Goal: Task Accomplishment & Management: Manage account settings

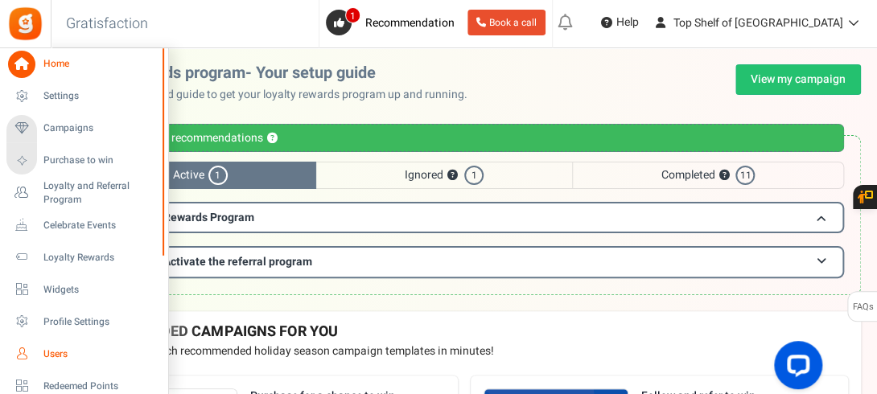
click at [55, 352] on span "Users" at bounding box center [99, 355] width 113 height 14
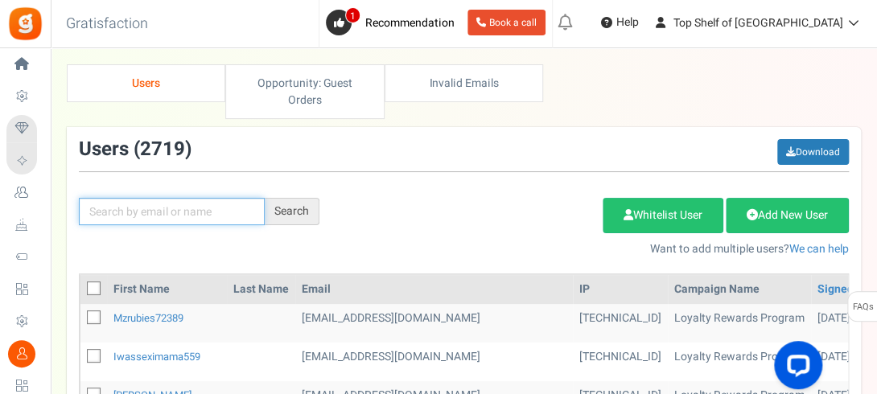
click at [164, 215] on input "text" at bounding box center [172, 211] width 186 height 27
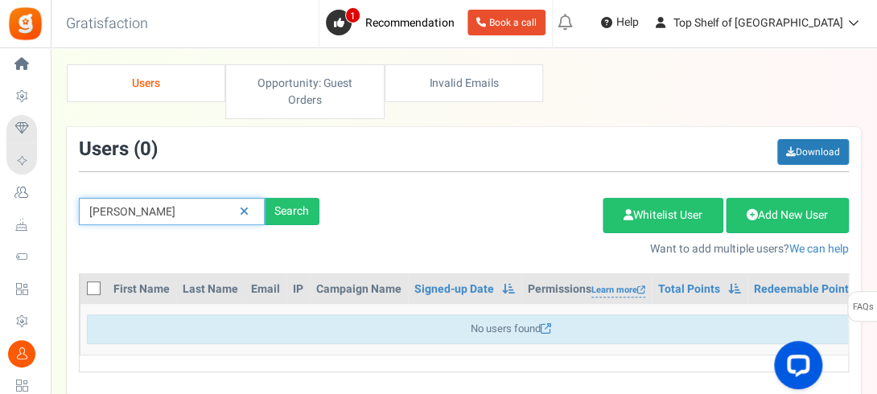
type input "[PERSON_NAME]"
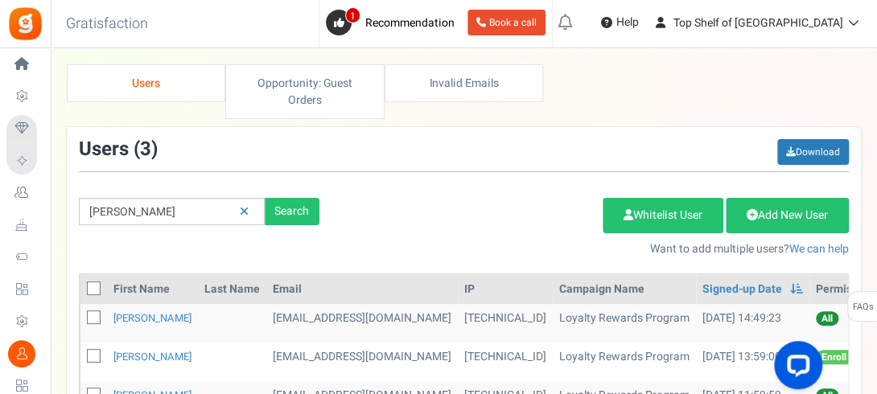
click at [385, 188] on div "Add Etsy Order Delete Selected Users Import Users Spam Protection Subtract Poin…" at bounding box center [595, 222] width 529 height 69
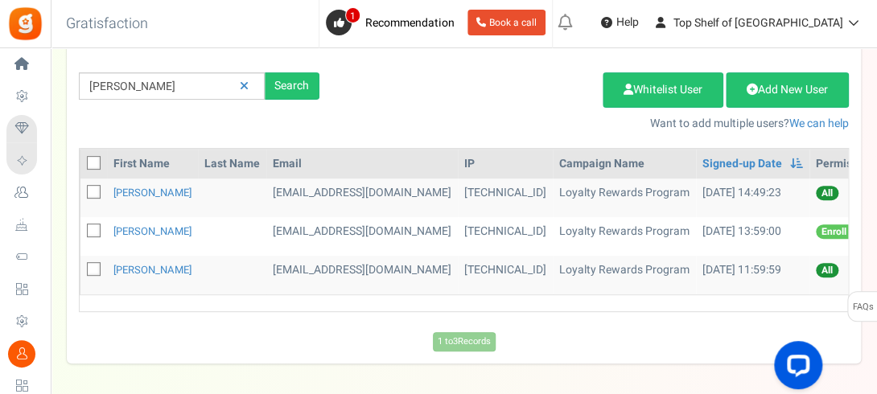
scroll to position [129, 0]
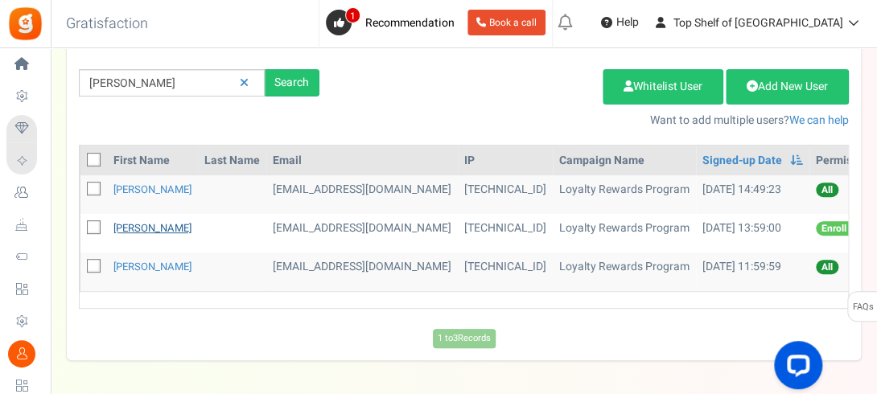
click at [150, 228] on link "[PERSON_NAME]" at bounding box center [152, 227] width 78 height 15
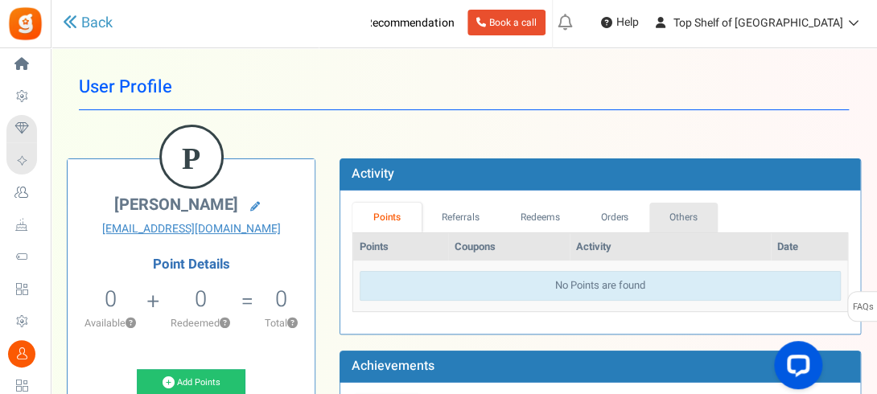
click at [682, 223] on link "Others" at bounding box center [683, 218] width 69 height 30
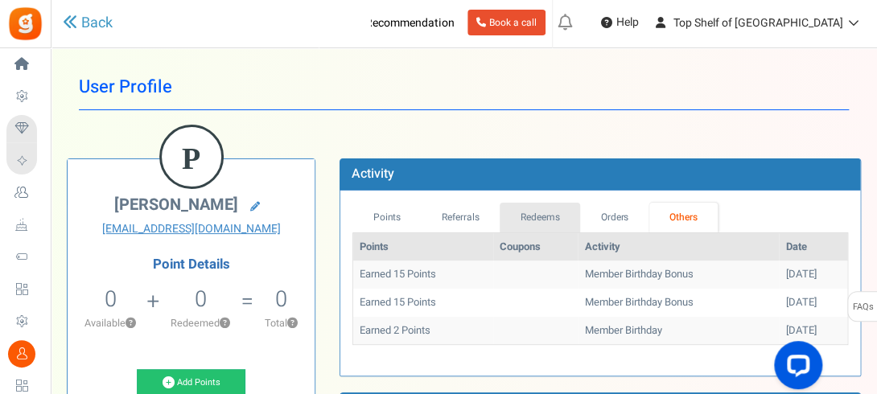
click at [549, 217] on link "Redeems" at bounding box center [540, 218] width 80 height 30
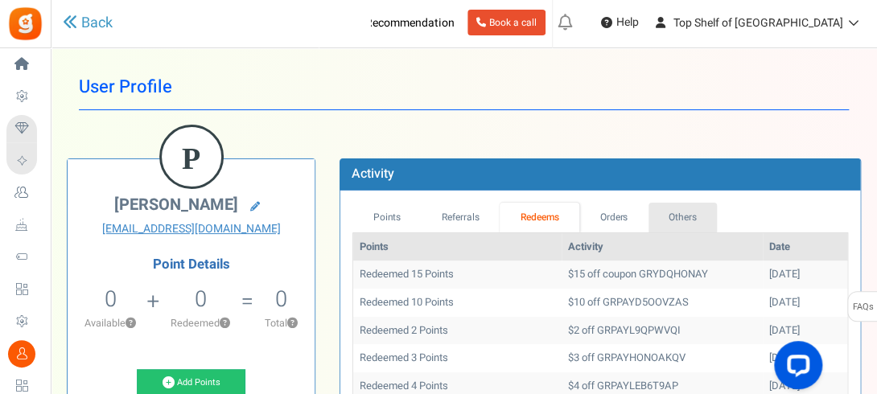
click at [680, 216] on link "Others" at bounding box center [682, 218] width 69 height 30
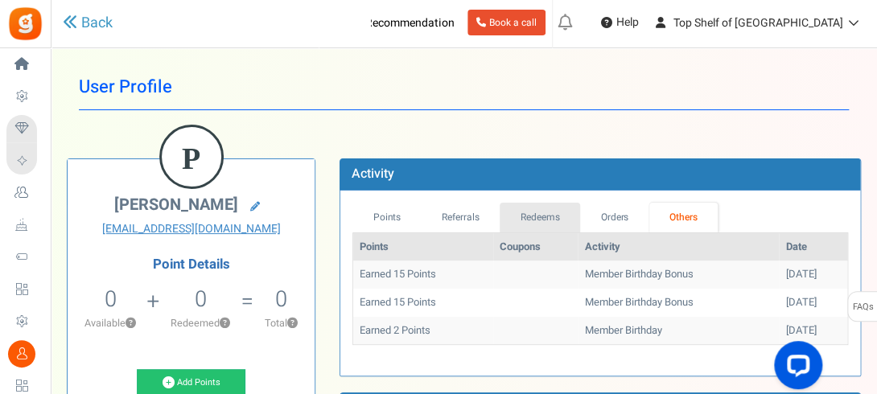
click at [551, 210] on link "Redeems" at bounding box center [540, 218] width 80 height 30
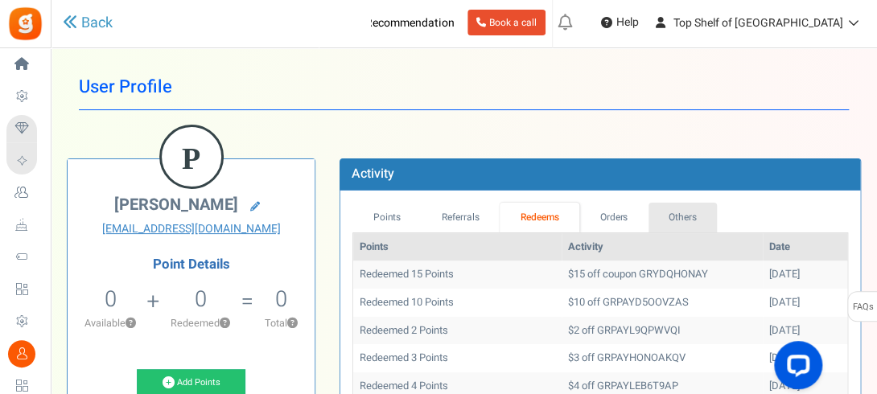
click at [678, 207] on link "Others" at bounding box center [682, 218] width 69 height 30
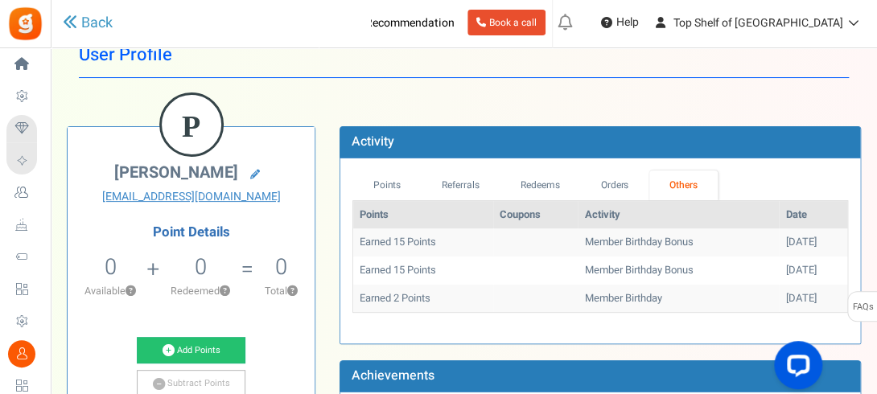
scroll to position [64, 0]
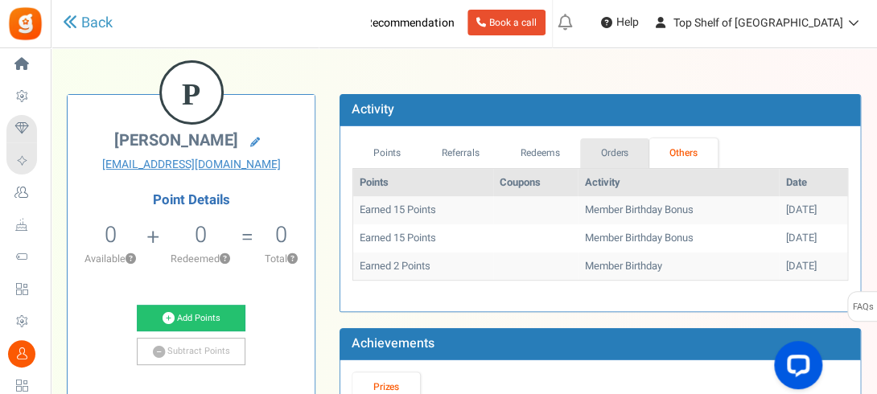
click at [599, 150] on link "Orders" at bounding box center [614, 153] width 69 height 30
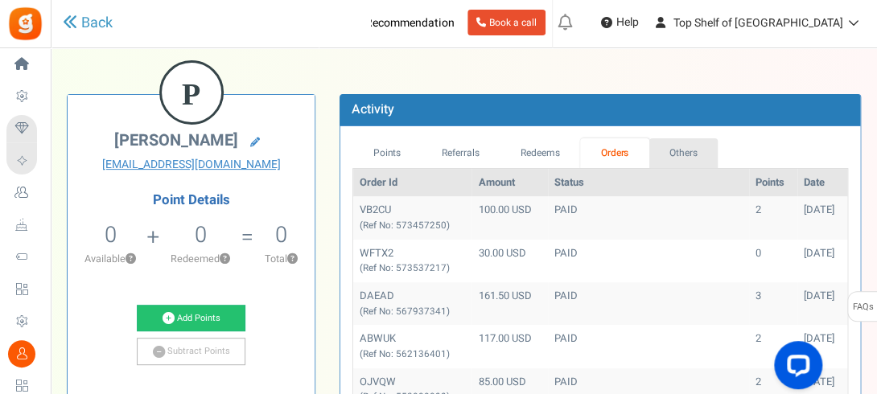
click at [677, 155] on link "Others" at bounding box center [683, 153] width 69 height 30
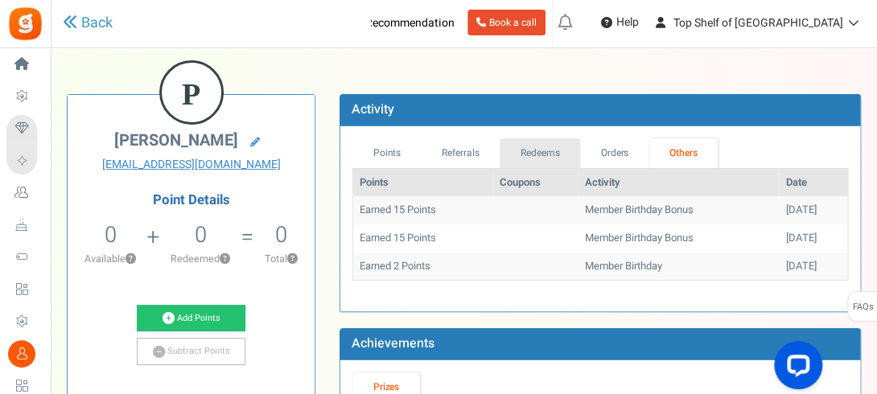
click at [550, 150] on link "Redeems" at bounding box center [540, 153] width 80 height 30
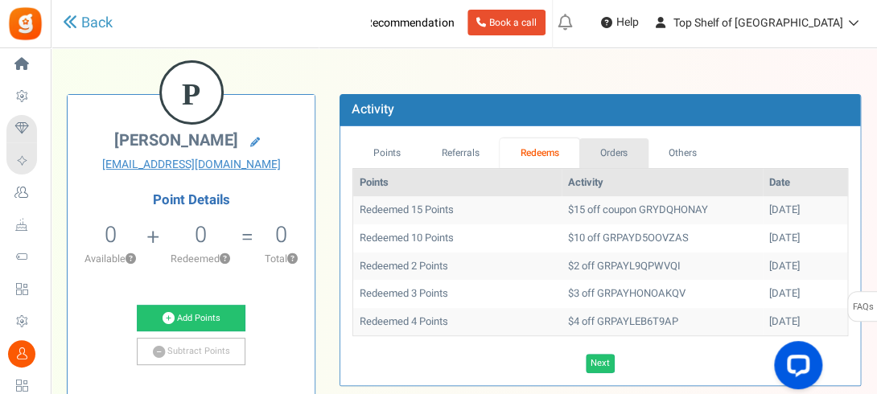
click at [623, 150] on link "Orders" at bounding box center [613, 153] width 69 height 30
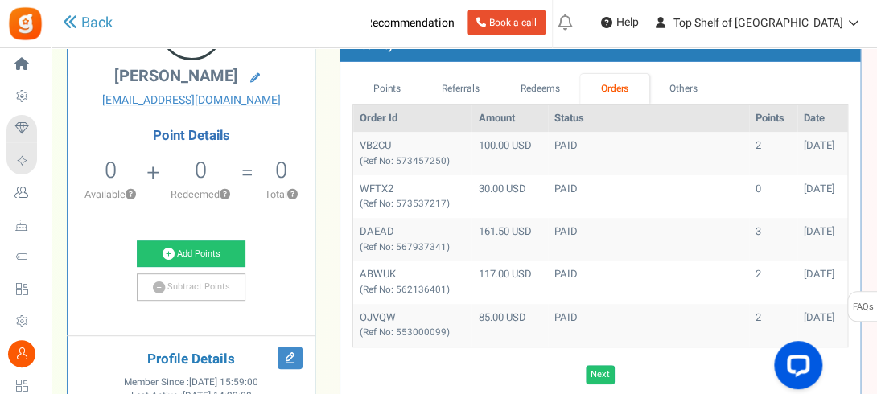
scroll to position [161, 0]
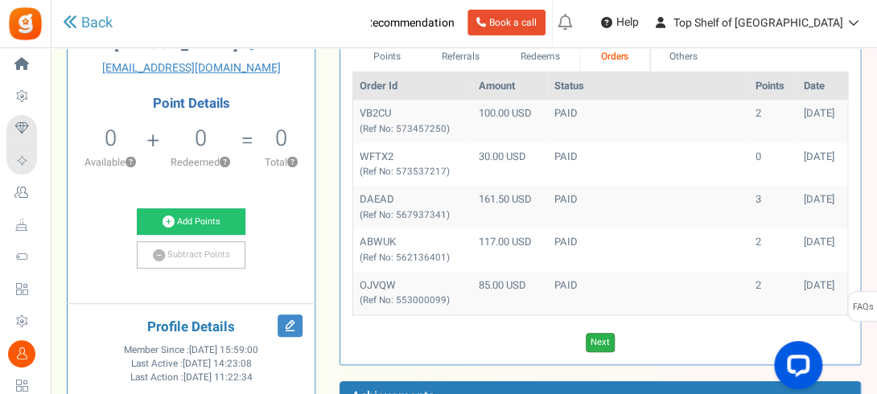
click at [605, 336] on link "Next" at bounding box center [600, 342] width 29 height 19
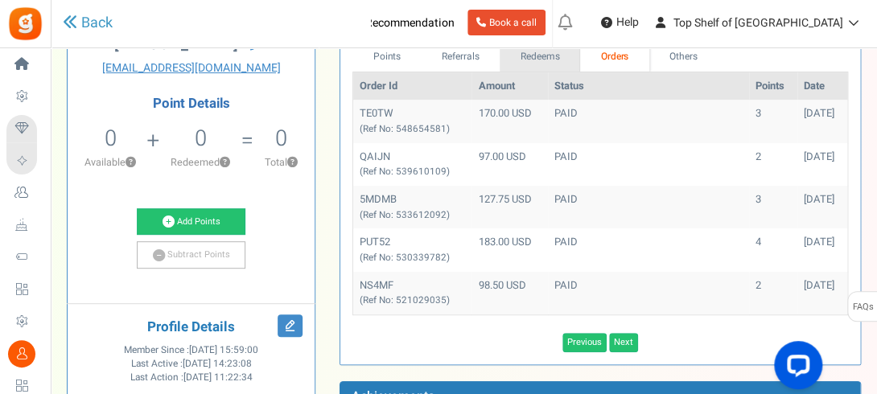
click at [542, 63] on link "Redeems" at bounding box center [540, 57] width 80 height 30
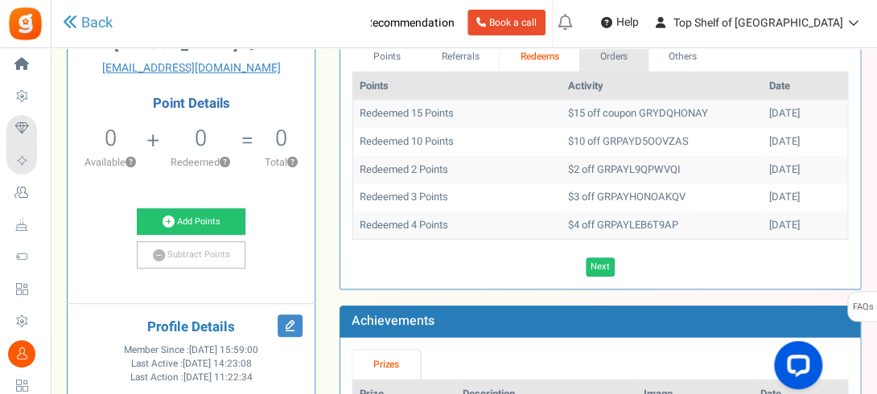
click at [596, 52] on link "Orders" at bounding box center [613, 57] width 69 height 30
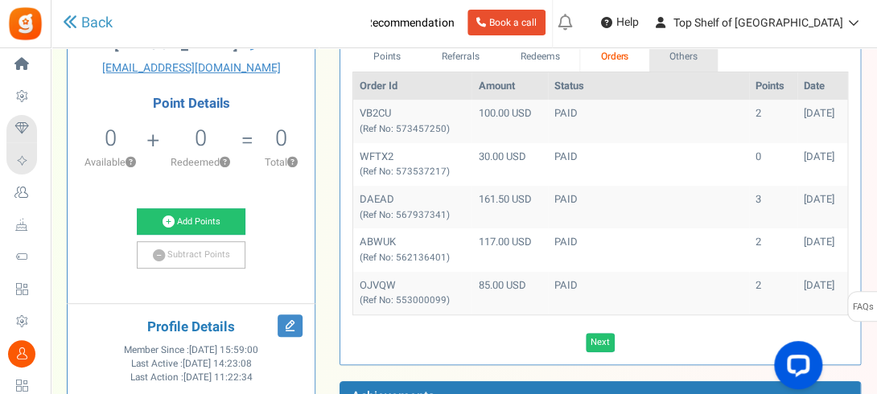
click at [677, 48] on link "Others" at bounding box center [683, 57] width 69 height 30
